Goal: Task Accomplishment & Management: Complete application form

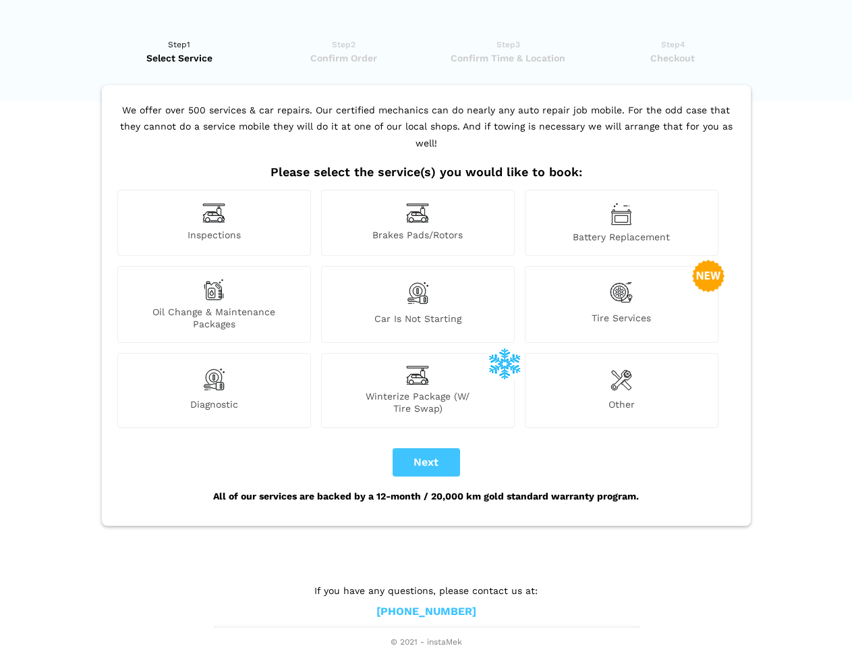
scroll to position [10, 0]
click at [214, 223] on img at bounding box center [213, 212] width 23 height 21
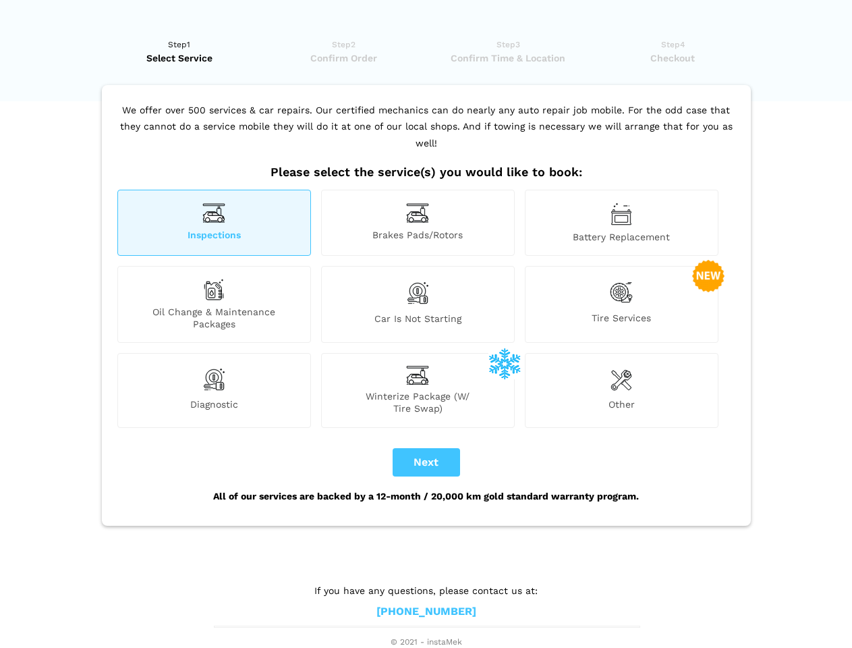
click at [418, 223] on img at bounding box center [417, 212] width 23 height 21
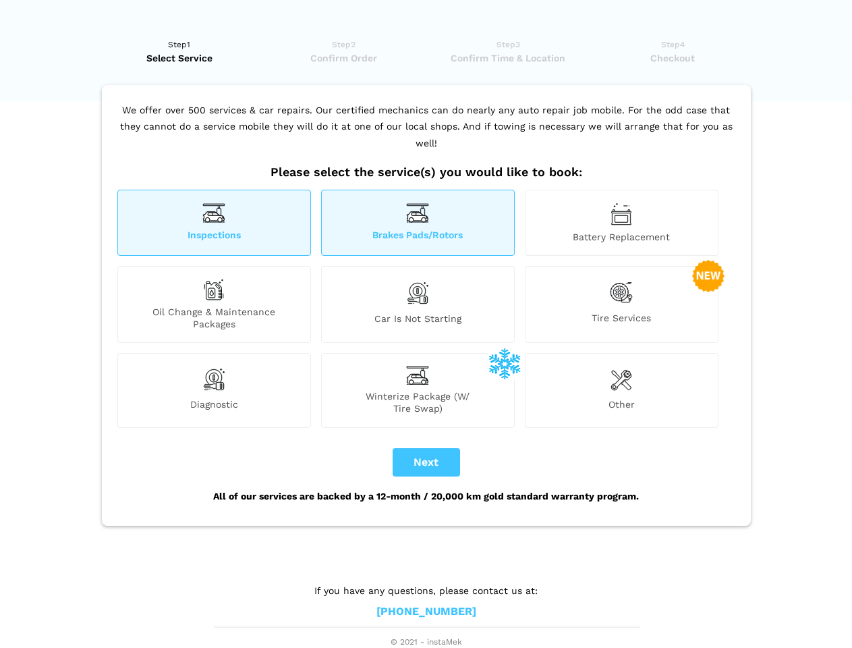
click at [622, 223] on img at bounding box center [622, 213] width 22 height 23
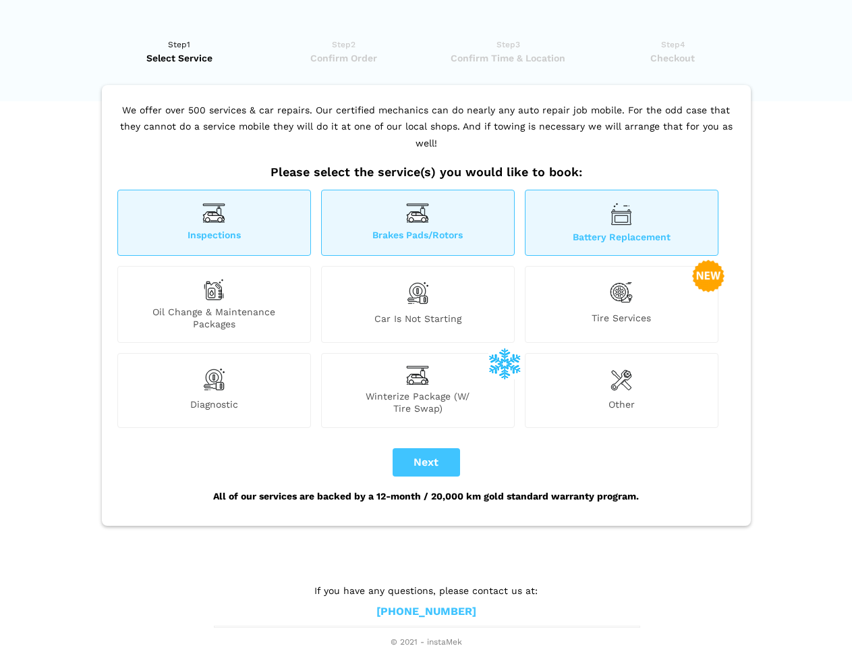
click at [214, 304] on div "Oil Change & Maintenance Packages" at bounding box center [214, 304] width 194 height 77
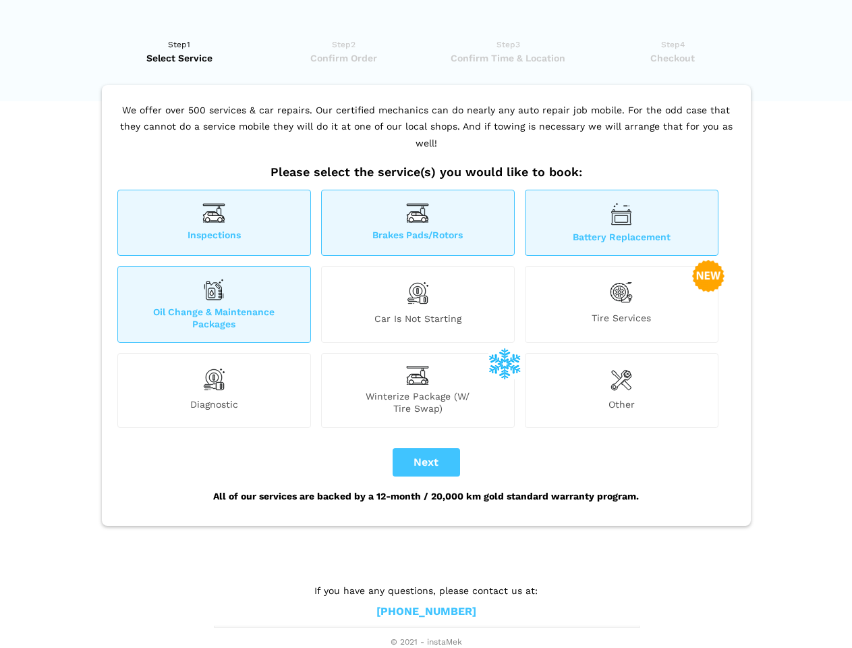
click at [418, 304] on img at bounding box center [417, 293] width 23 height 28
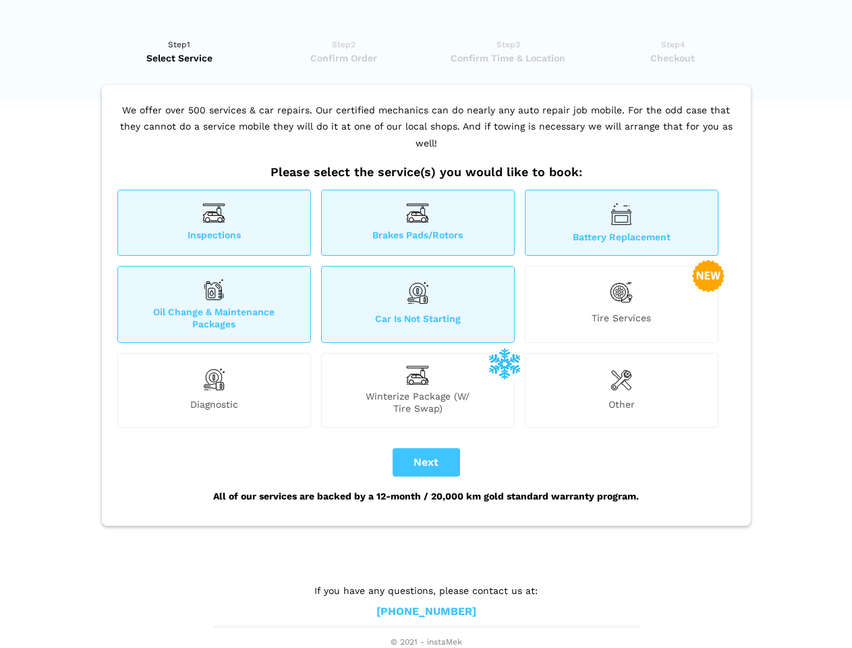
click at [622, 304] on img at bounding box center [621, 293] width 23 height 28
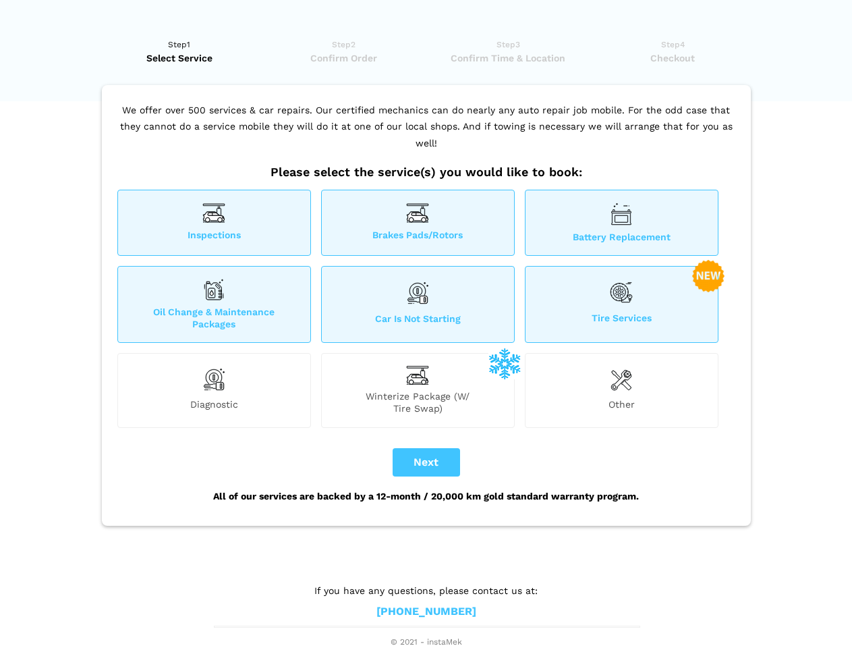
click at [214, 390] on img at bounding box center [213, 379] width 23 height 27
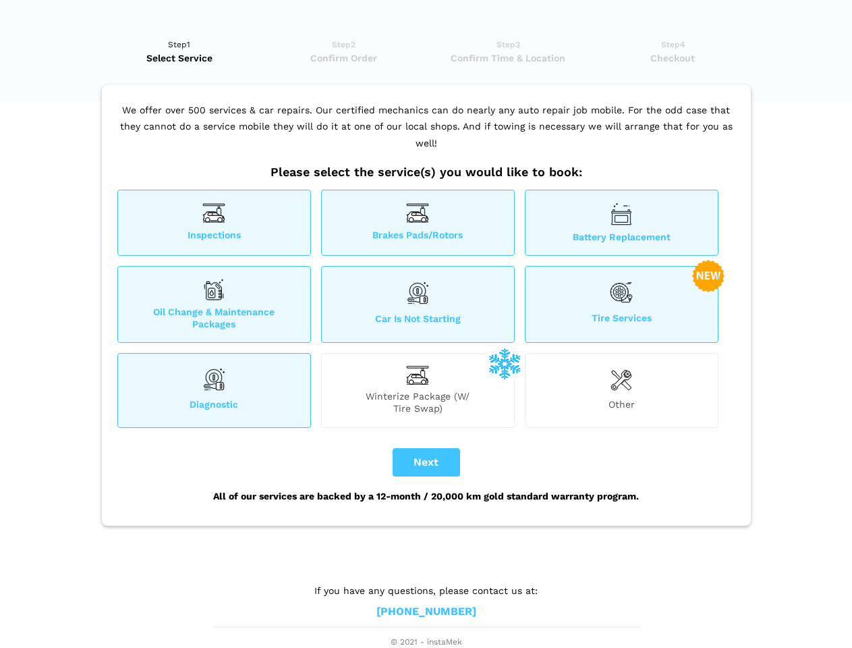
click at [418, 390] on span "Winterize Package (W/ Tire Swap)" at bounding box center [418, 402] width 192 height 24
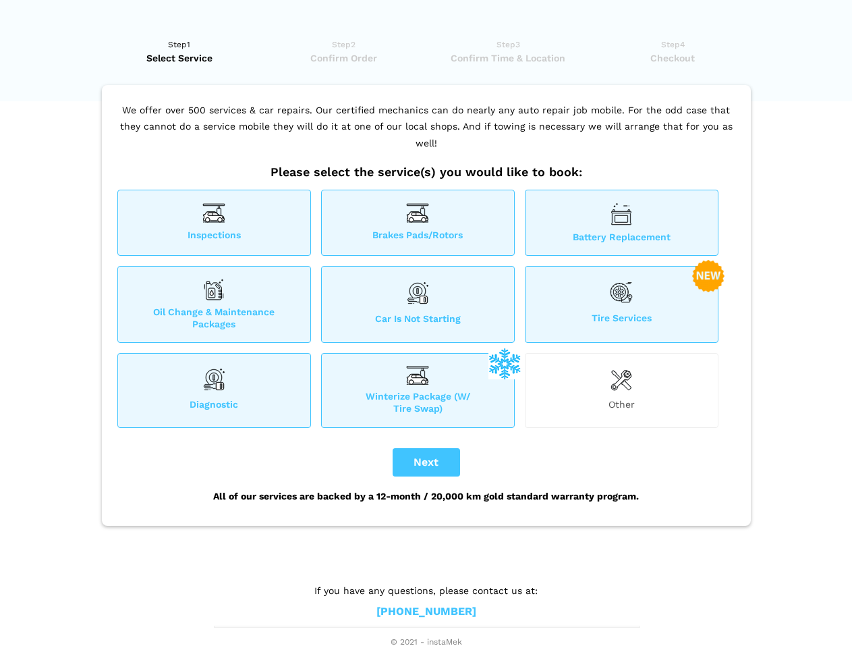
click at [622, 390] on img at bounding box center [622, 379] width 22 height 27
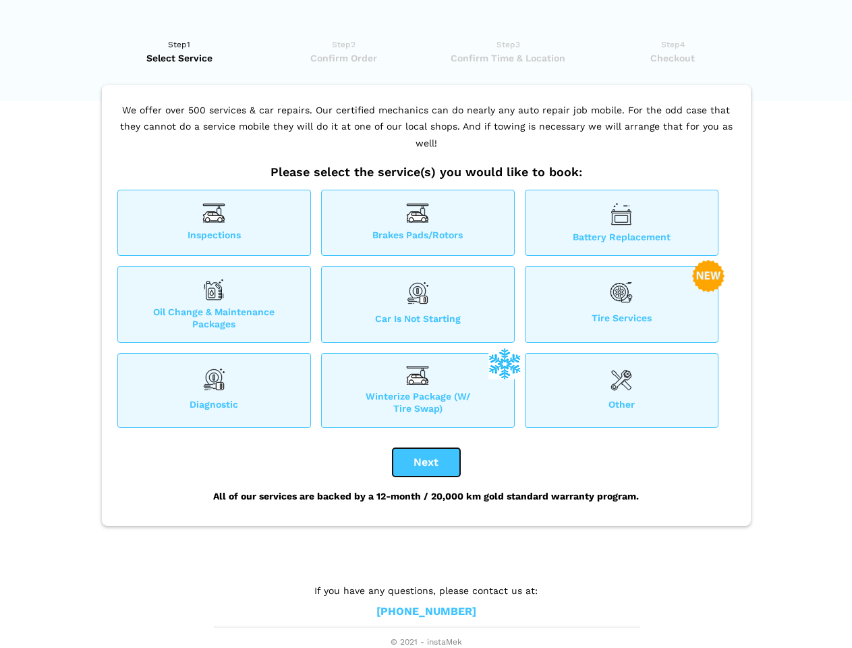
click at [427, 462] on button "Next" at bounding box center [426, 462] width 67 height 28
checkbox input "true"
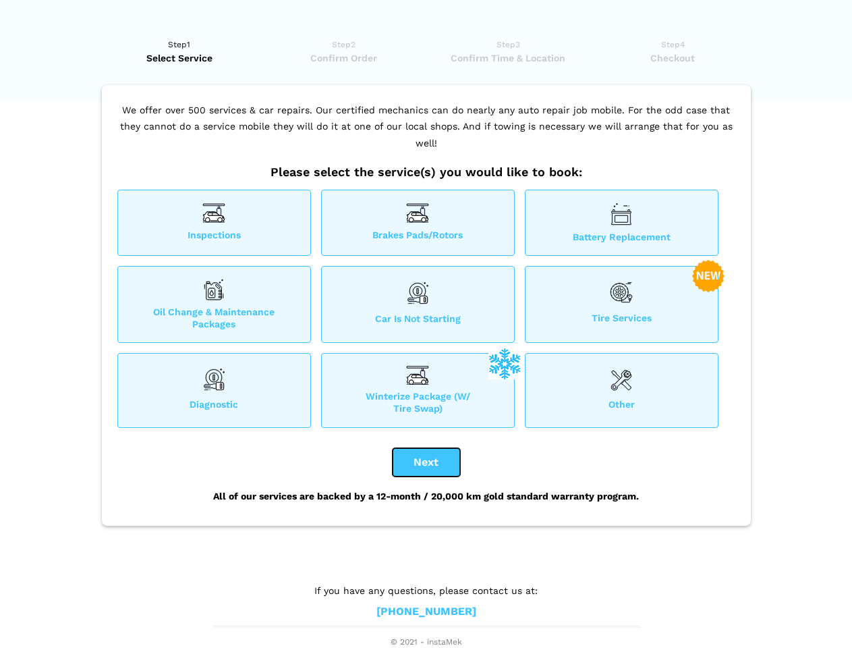
checkbox input "true"
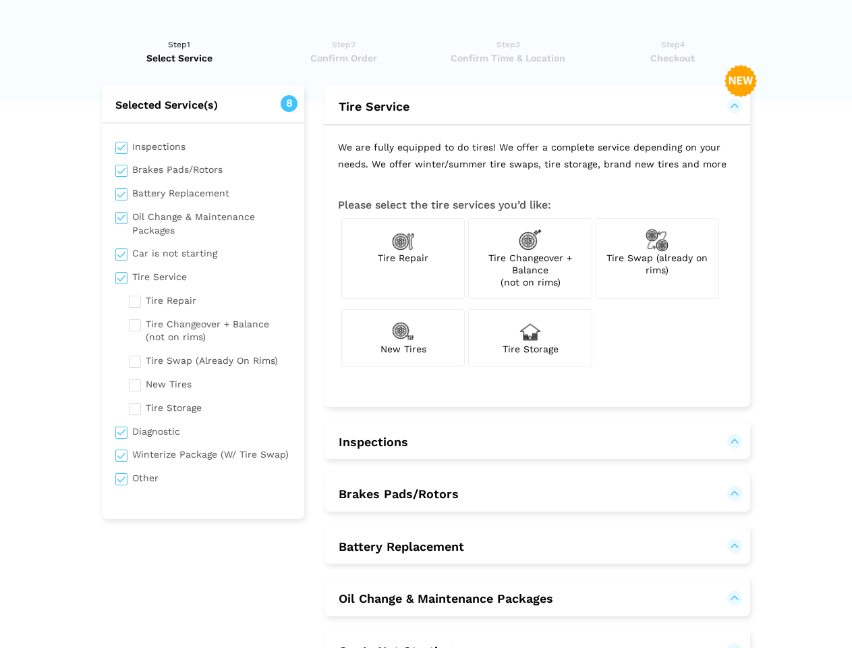
scroll to position [0, 0]
